Goal: Task Accomplishment & Management: Manage account settings

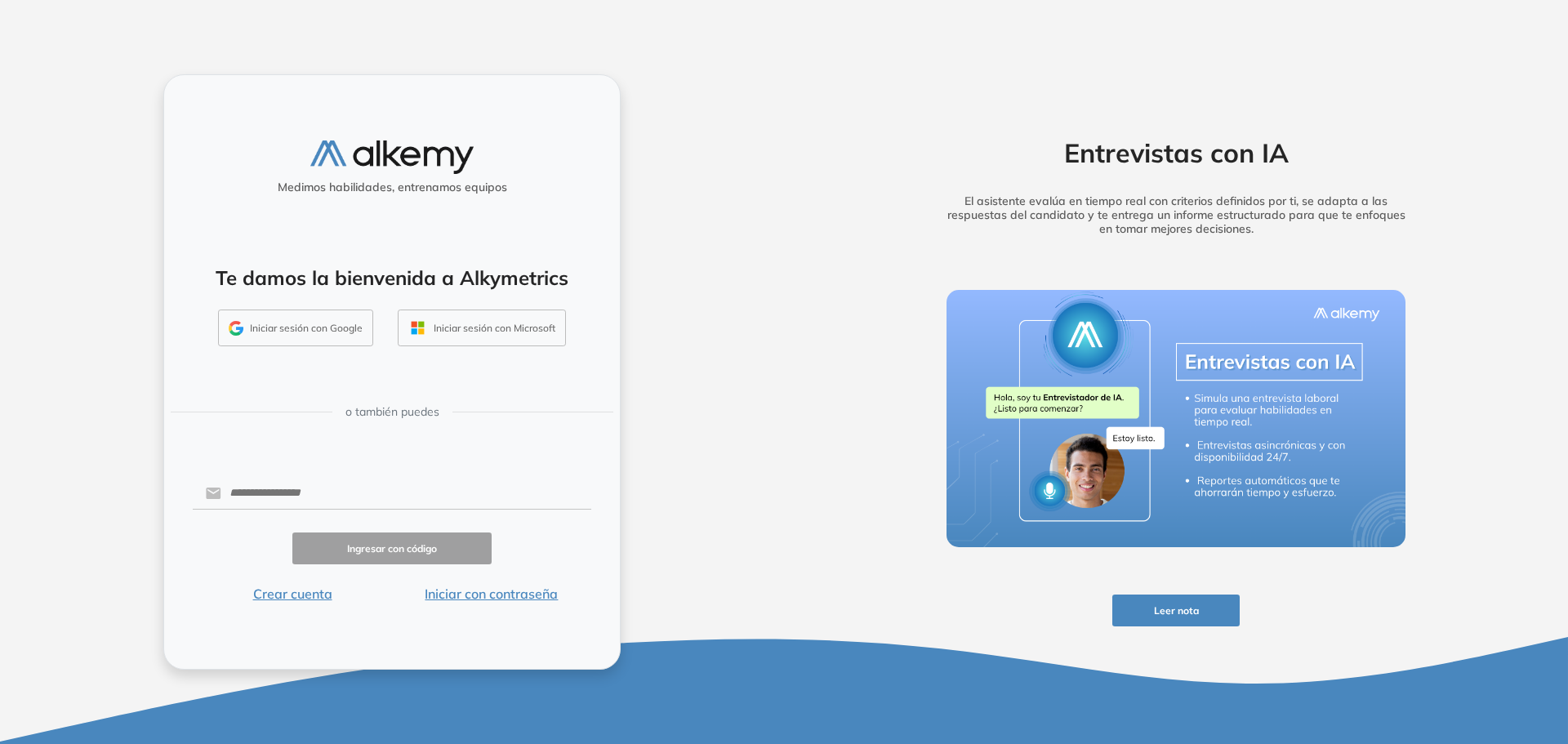
click at [470, 329] on button "Iniciar sesión con Microsoft" at bounding box center [481, 328] width 168 height 38
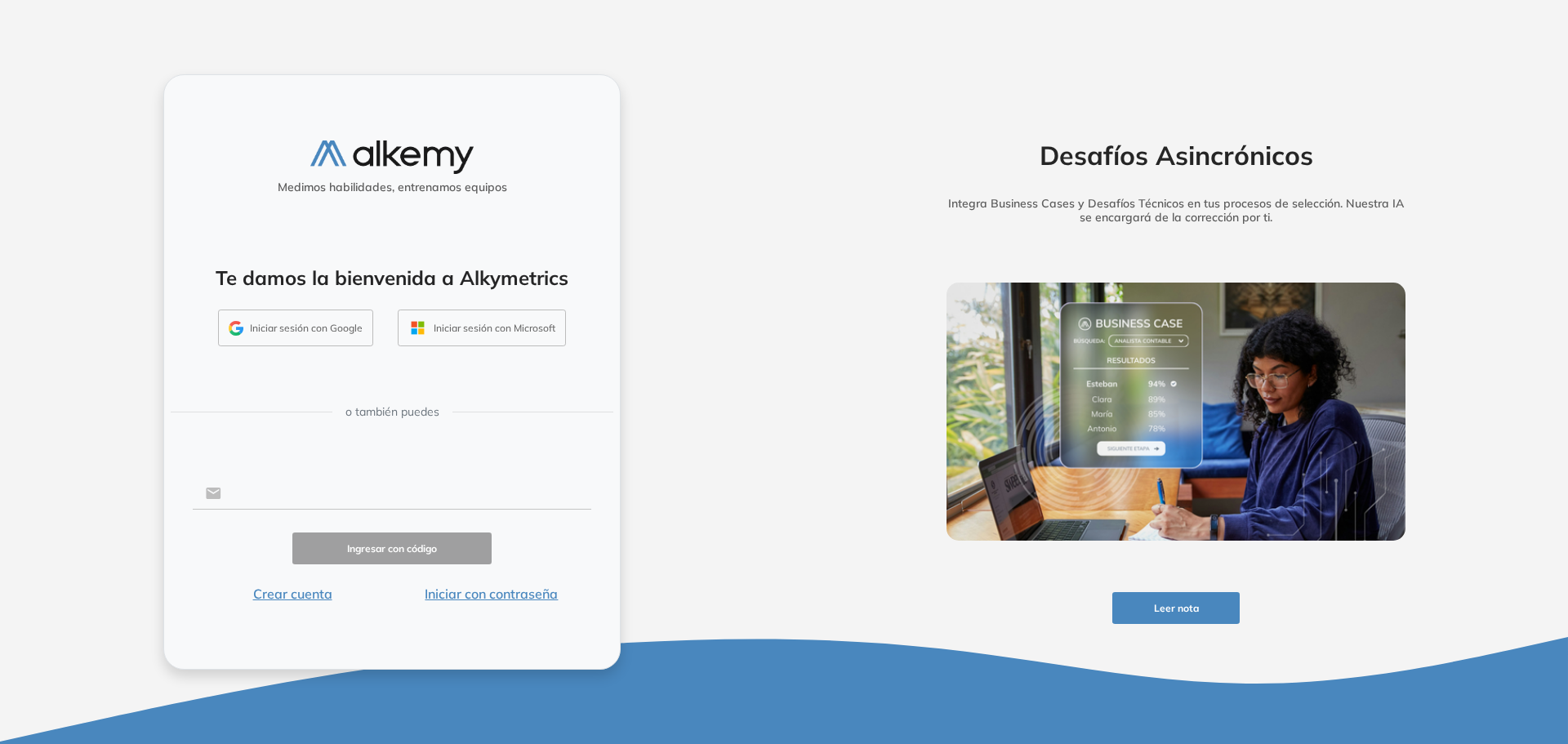
click at [263, 499] on input "text" at bounding box center [406, 493] width 370 height 31
type input "**********"
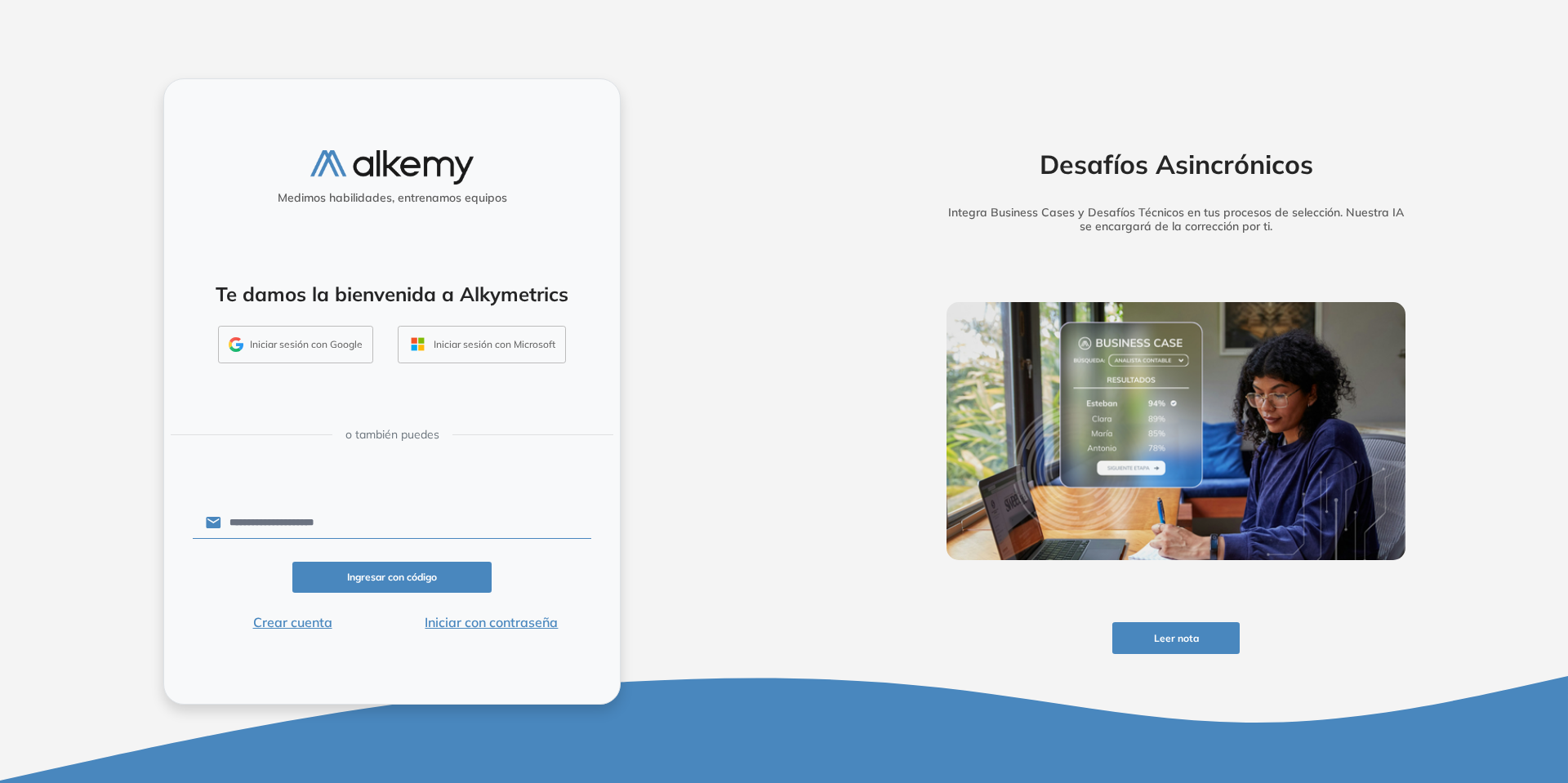
click at [399, 581] on button "Ingresar con código" at bounding box center [392, 578] width 199 height 32
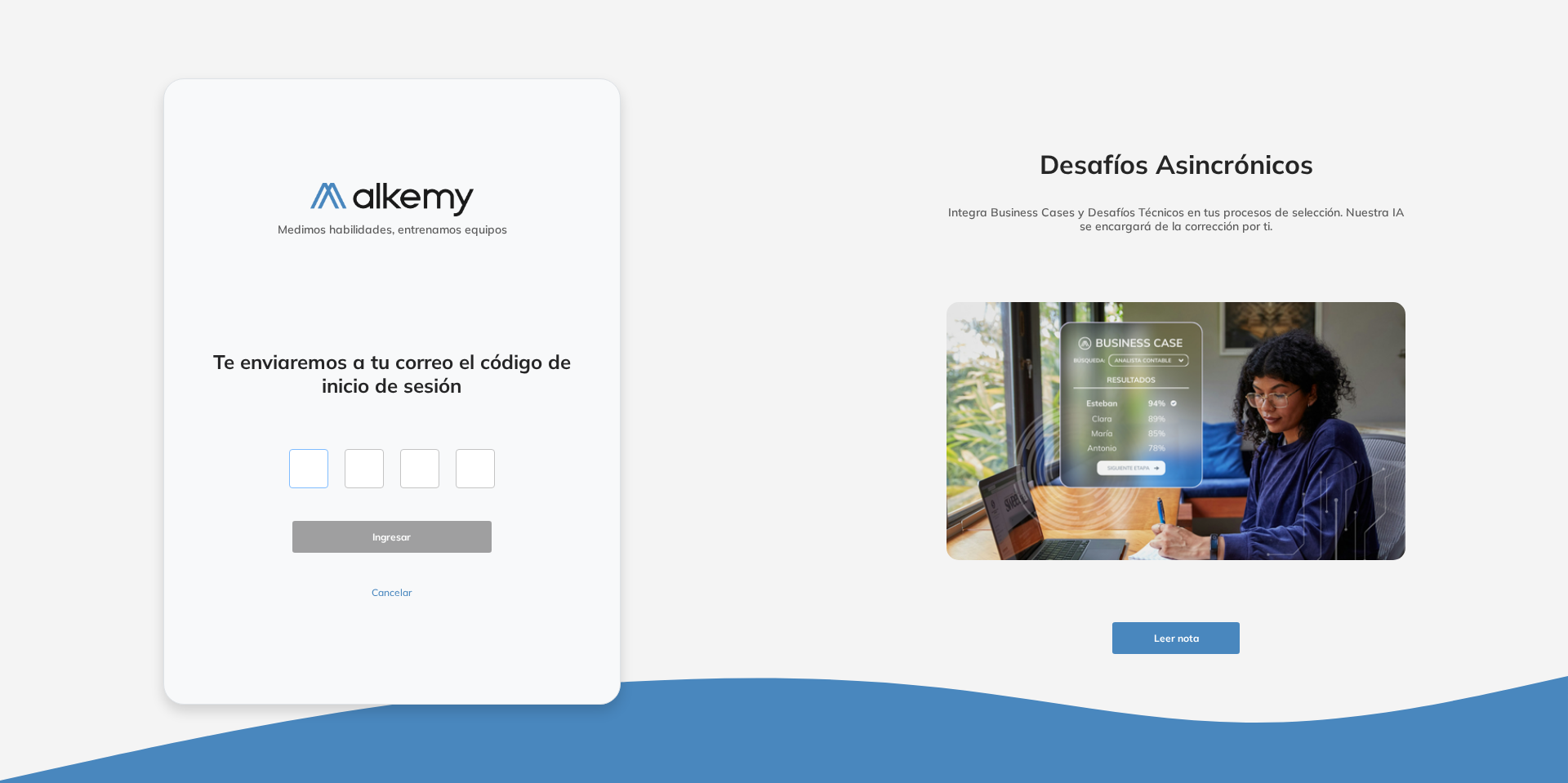
click at [317, 475] on input "text" at bounding box center [308, 468] width 39 height 39
type input "*"
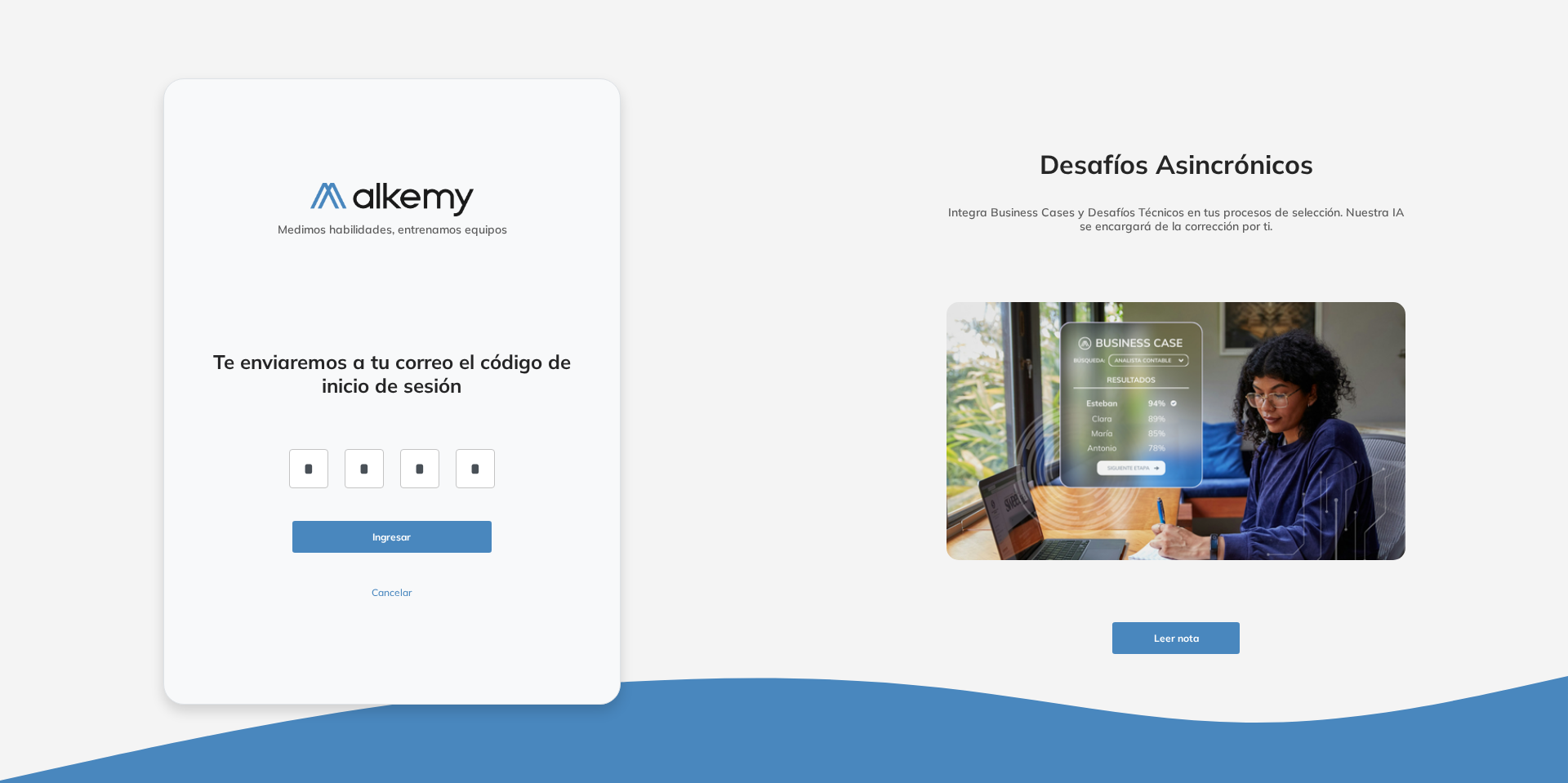
click at [361, 543] on button "Ingresar" at bounding box center [392, 537] width 199 height 32
drag, startPoint x: 355, startPoint y: 463, endPoint x: 479, endPoint y: 473, distance: 124.4
click at [479, 473] on div "* * * *" at bounding box center [392, 468] width 206 height 39
type input "*"
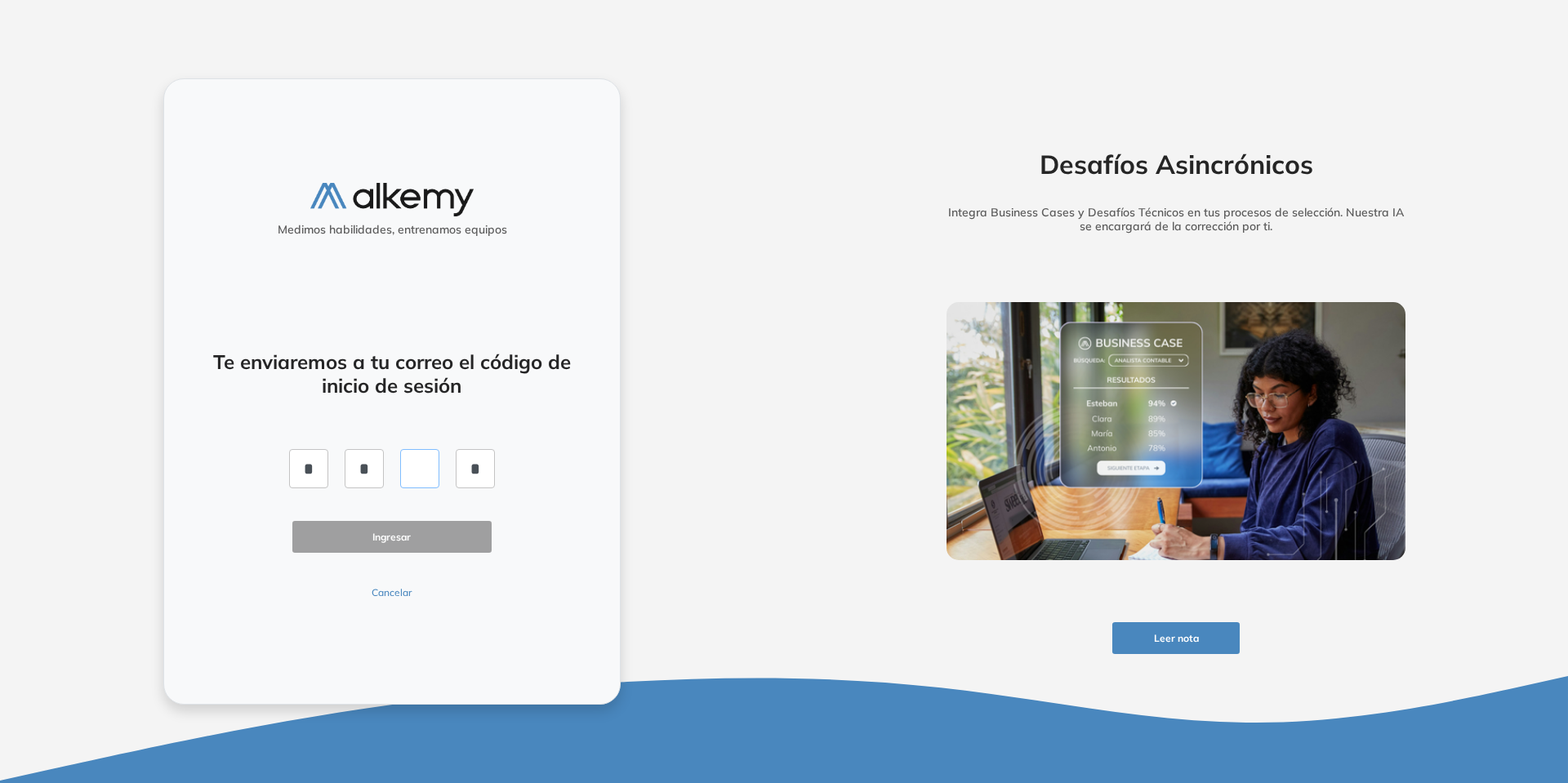
type input "*"
click at [450, 529] on button "Ingresar" at bounding box center [392, 537] width 199 height 32
click at [392, 587] on button "Cancelar" at bounding box center [392, 592] width 199 height 14
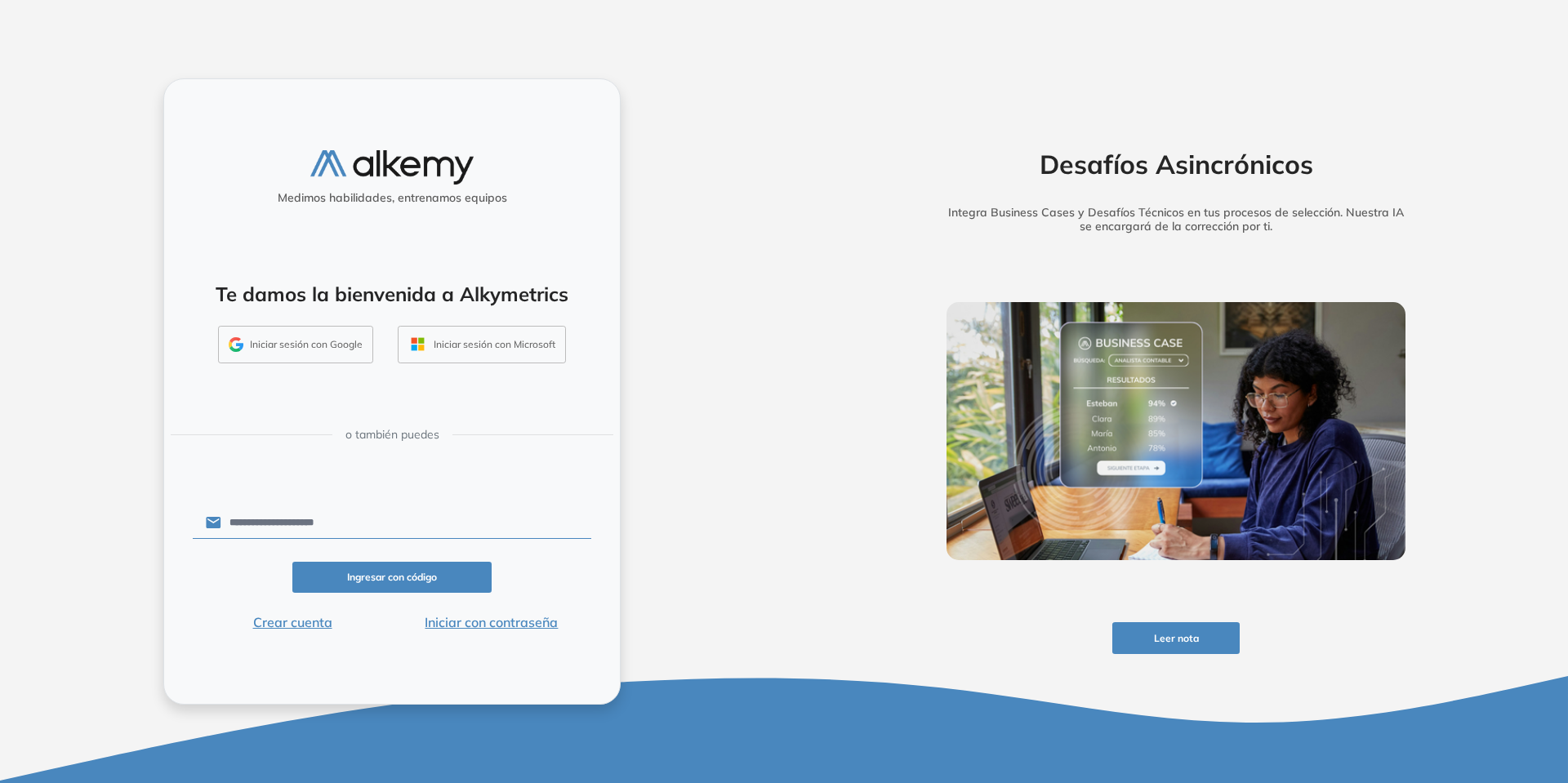
click at [388, 575] on button "Ingresar con código" at bounding box center [392, 578] width 199 height 32
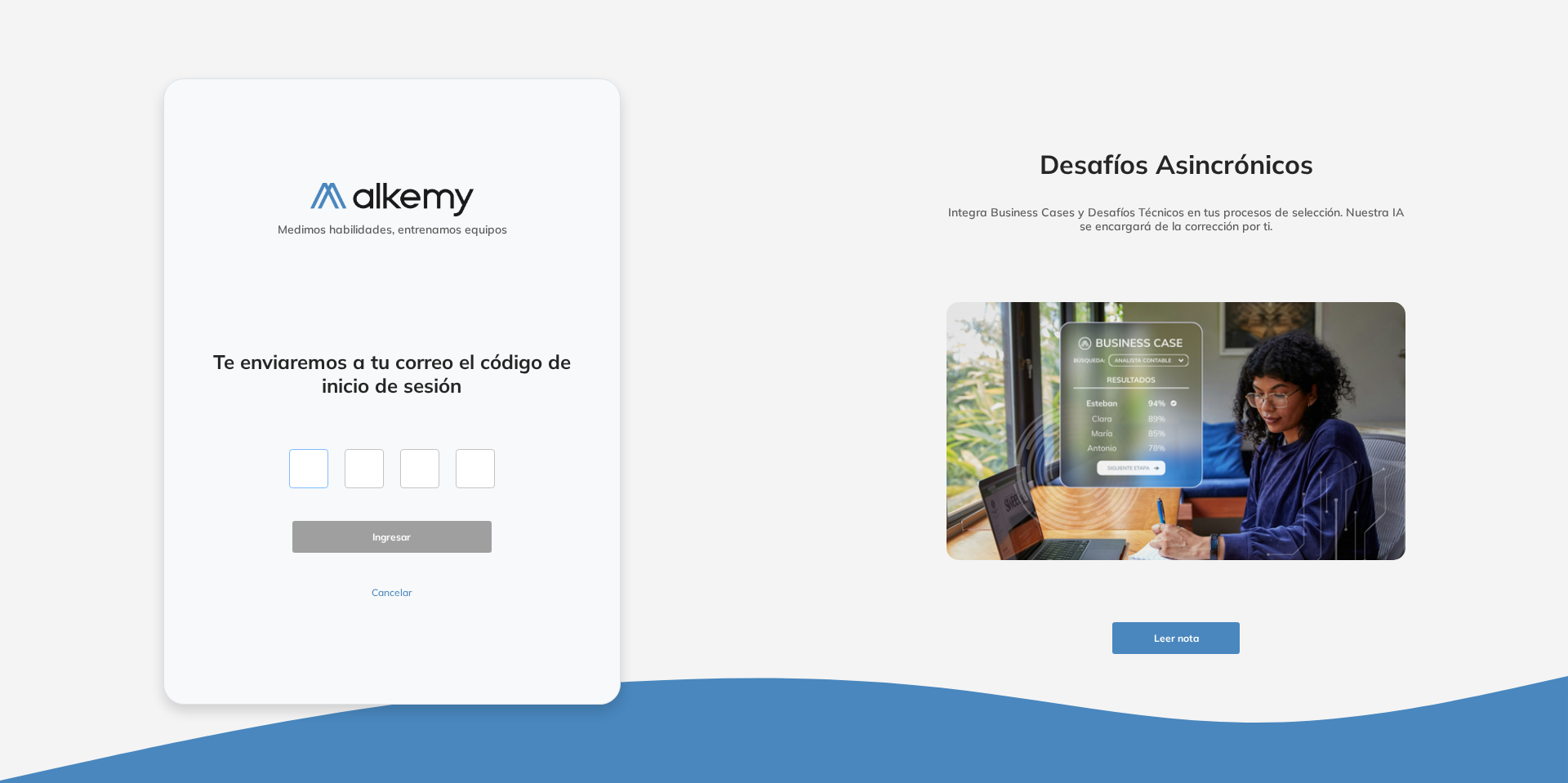
click at [318, 469] on input "text" at bounding box center [308, 468] width 39 height 39
type input "*"
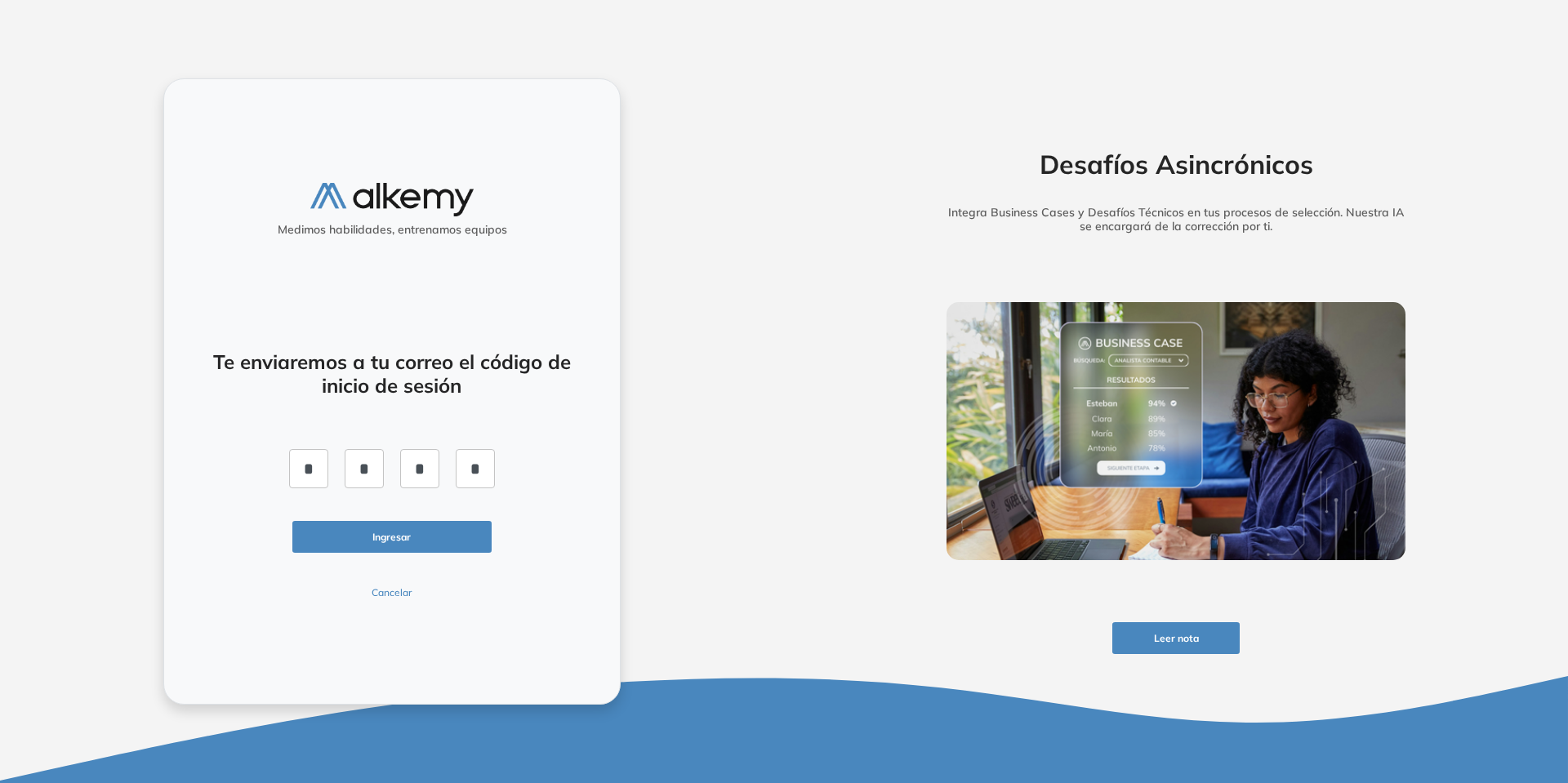
click at [375, 538] on button "Ingresar" at bounding box center [392, 537] width 199 height 32
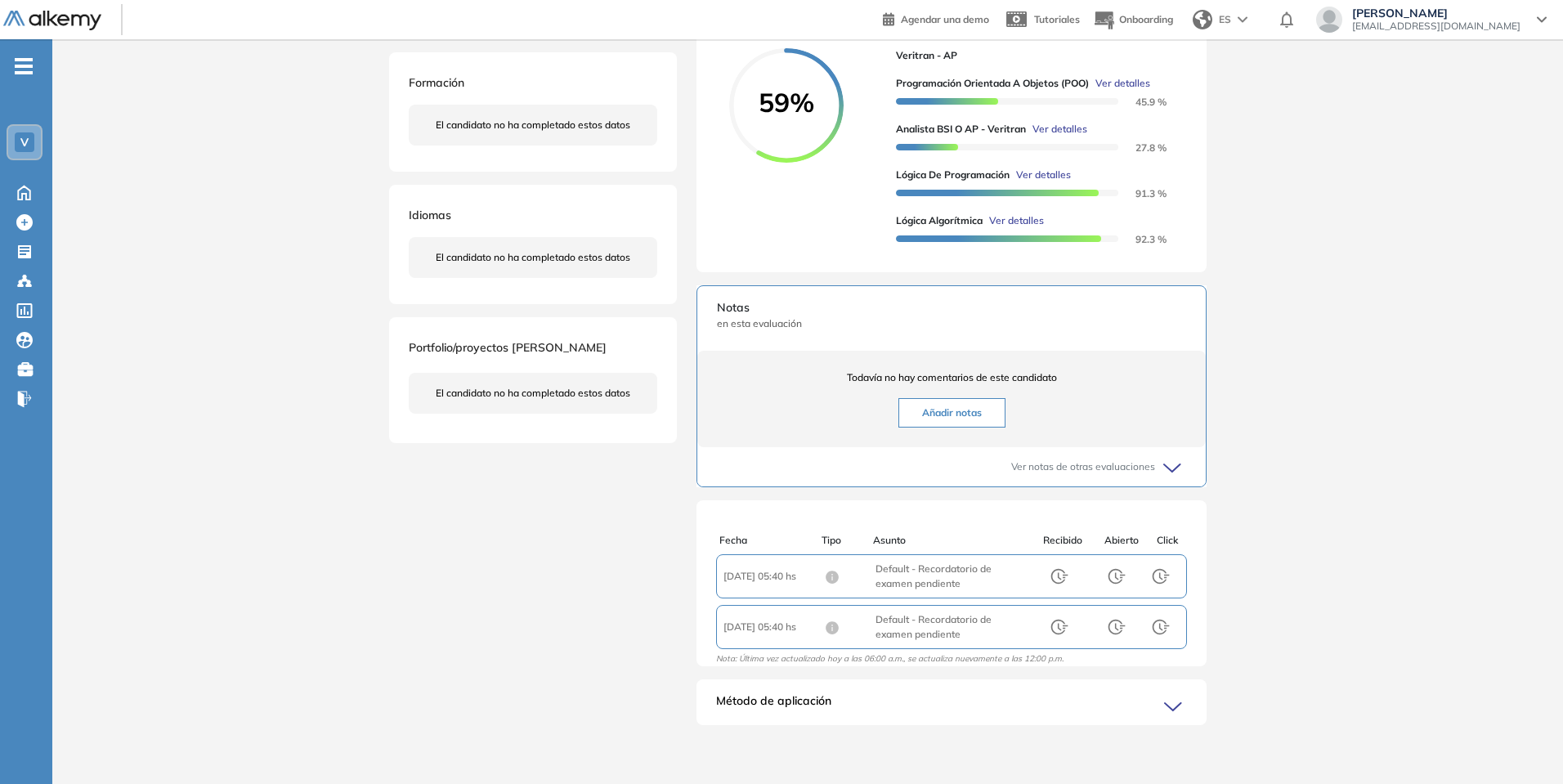
scroll to position [349, 0]
